Goal: Task Accomplishment & Management: Manage account settings

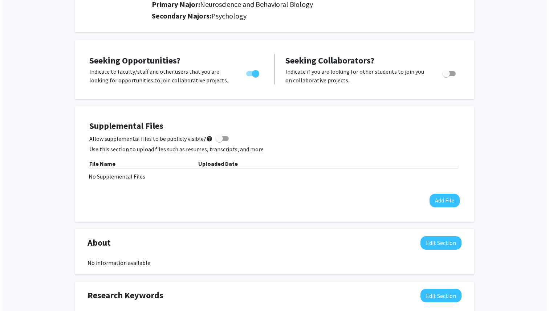
scroll to position [112, 0]
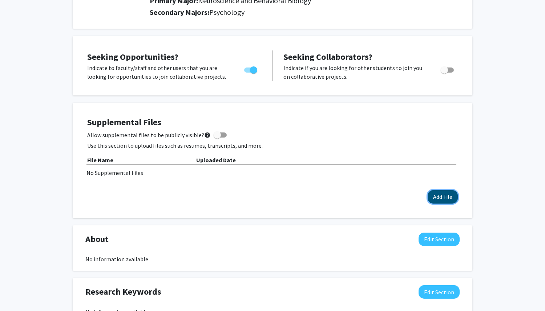
click at [440, 193] on button "Add File" at bounding box center [443, 196] width 30 height 13
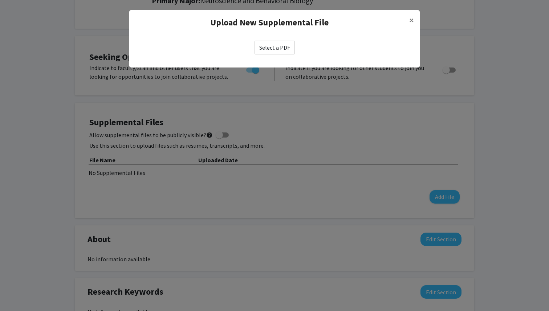
click at [274, 46] on label "Select a PDF" at bounding box center [275, 48] width 40 height 14
click at [0, 0] on input "Select a PDF" at bounding box center [0, 0] width 0 height 0
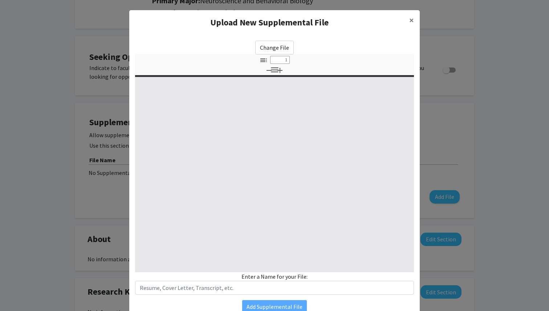
type input "0"
select select "custom"
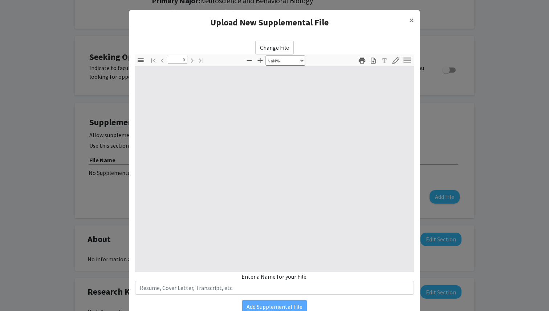
type input "1"
select select "auto"
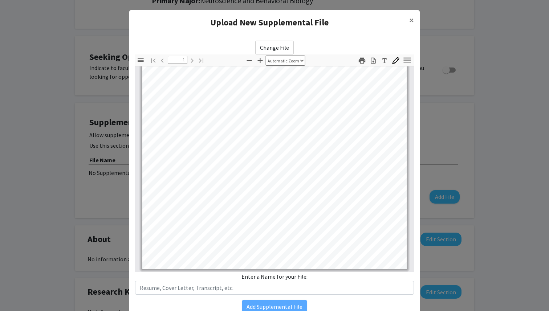
scroll to position [33, 0]
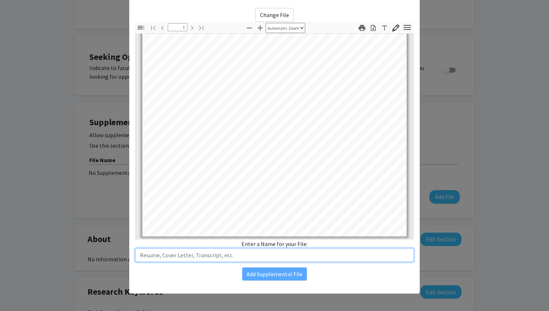
click at [235, 260] on input "text" at bounding box center [274, 256] width 279 height 14
type input "Resume_2025"
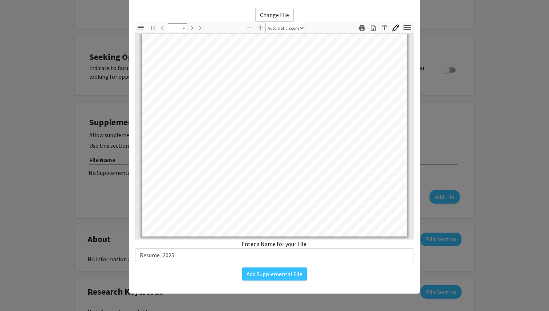
click at [358, 274] on div "Add Supplemental File" at bounding box center [274, 274] width 279 height 13
click at [345, 272] on div "Add Supplemental File" at bounding box center [274, 274] width 279 height 13
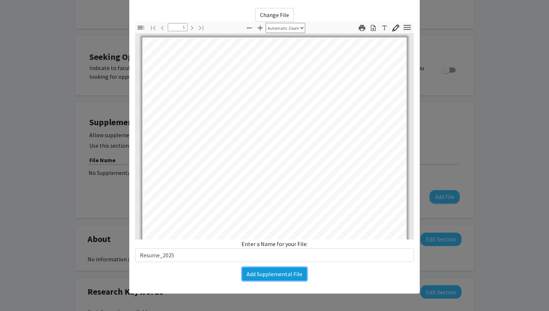
click at [293, 271] on button "Add Supplemental File" at bounding box center [274, 274] width 65 height 13
click at [277, 274] on button "Add Supplemental File" at bounding box center [274, 274] width 65 height 13
click at [292, 277] on button "Add Supplemental File" at bounding box center [274, 274] width 65 height 13
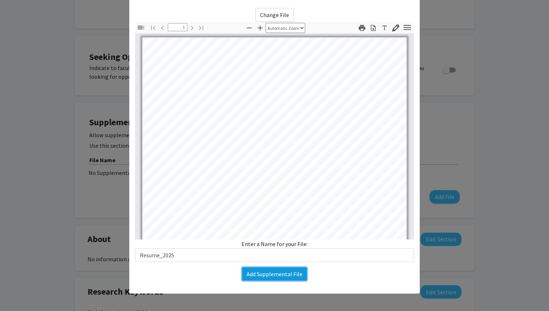
click at [292, 277] on button "Add Supplemental File" at bounding box center [274, 274] width 65 height 13
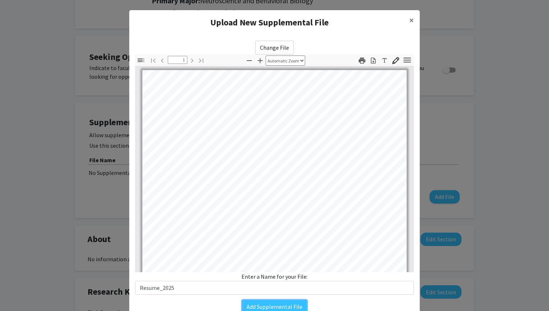
scroll to position [143, 0]
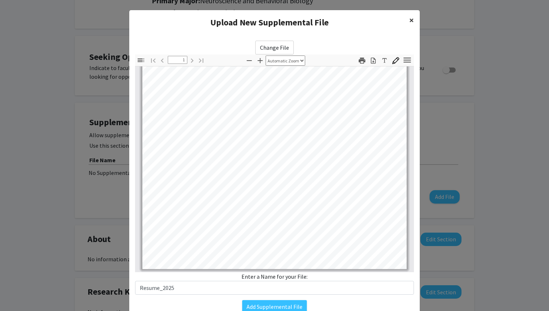
click at [408, 18] on button "×" at bounding box center [412, 20] width 16 height 20
click at [411, 20] on span "×" at bounding box center [412, 20] width 5 height 11
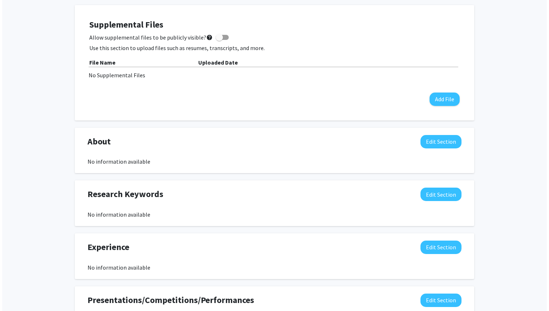
scroll to position [210, 0]
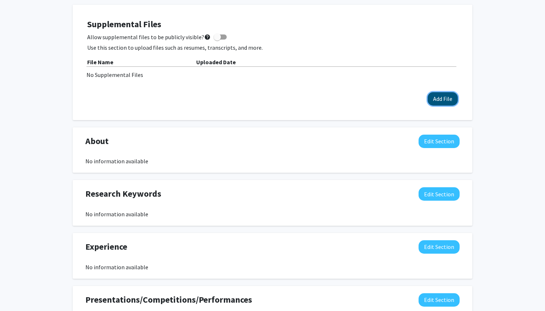
click at [448, 97] on button "Add File" at bounding box center [443, 98] width 30 height 13
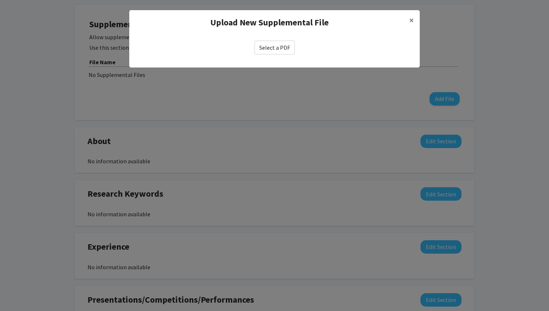
click at [272, 44] on label "Select a PDF" at bounding box center [275, 48] width 40 height 14
click at [0, 0] on input "Select a PDF" at bounding box center [0, 0] width 0 height 0
select select "custom"
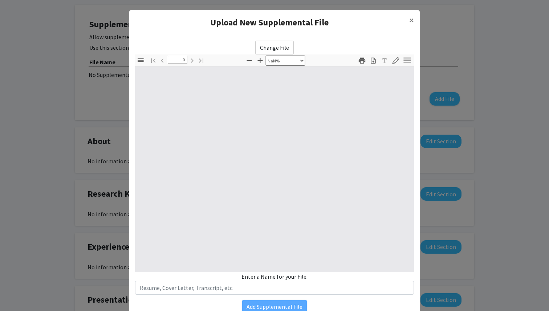
type input "1"
select select "auto"
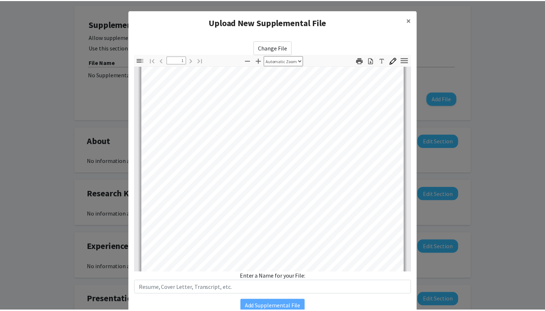
scroll to position [143, 0]
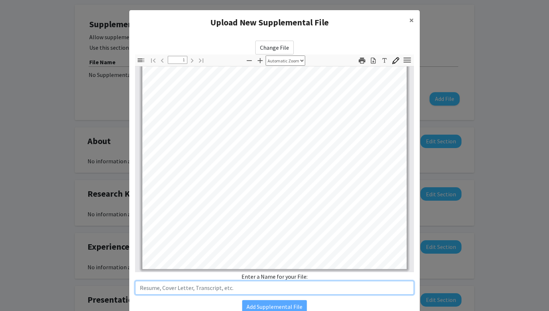
click at [300, 291] on input "text" at bounding box center [274, 288] width 279 height 14
type input "Resume_2025"
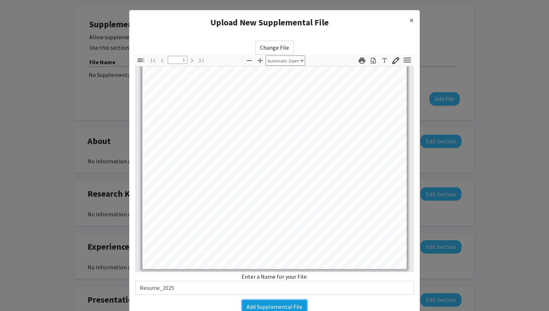
click at [290, 311] on button "Add Supplemental File" at bounding box center [274, 307] width 65 height 13
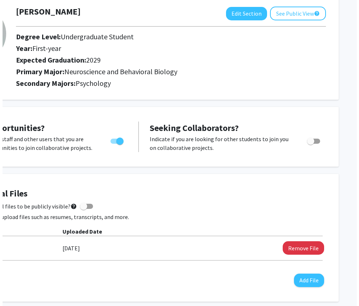
scroll to position [41, 77]
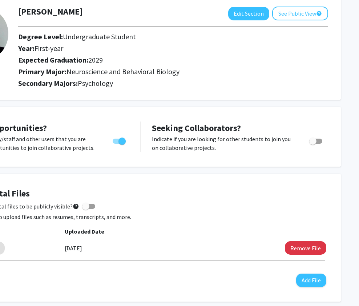
click at [328, 82] on div "Primary Major: Neuroscience and Behavioral Biology Secondary Majors: Psychology" at bounding box center [173, 78] width 321 height 23
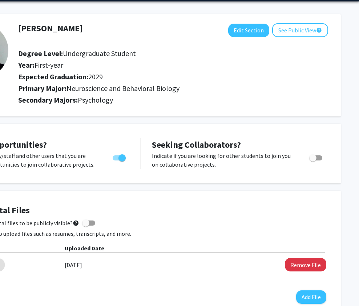
scroll to position [25, 0]
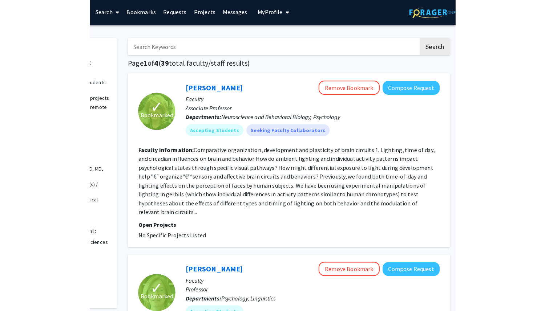
scroll to position [1, 0]
